Goal: Task Accomplishment & Management: Manage account settings

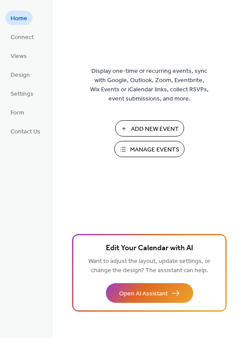
click at [145, 151] on span "Manage Events" at bounding box center [154, 149] width 49 height 9
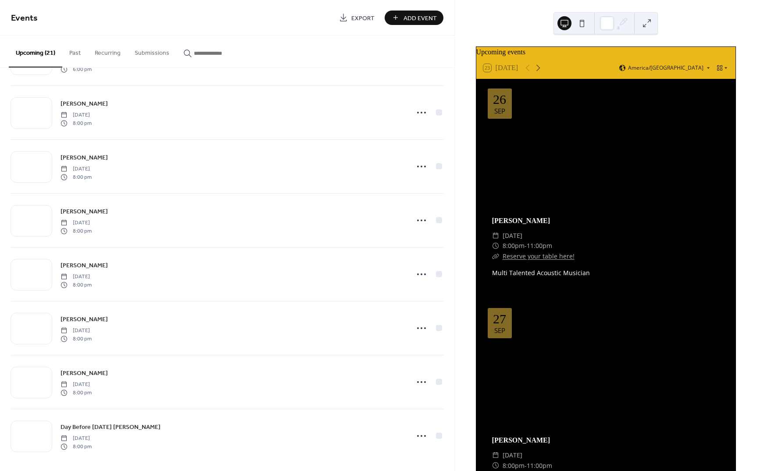
scroll to position [757, 0]
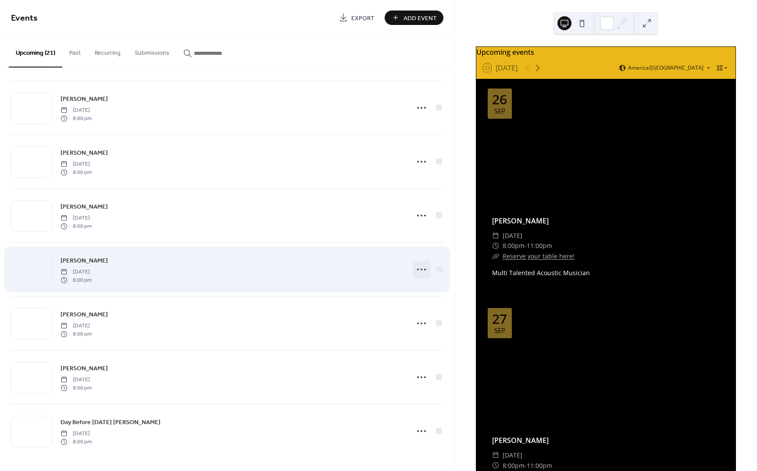
click at [420, 270] on icon at bounding box center [421, 270] width 14 height 14
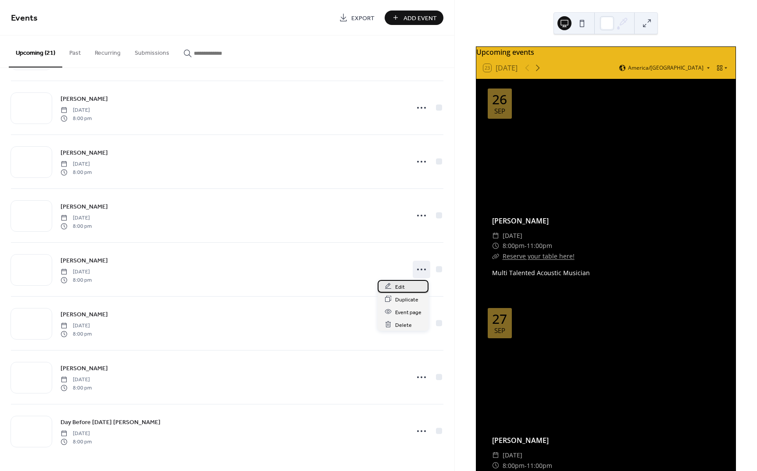
click at [403, 286] on span "Edit" at bounding box center [400, 286] width 10 height 9
